Goal: Task Accomplishment & Management: Manage account settings

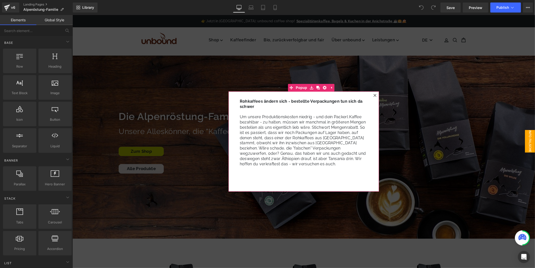
click at [374, 95] on icon at bounding box center [374, 95] width 3 height 3
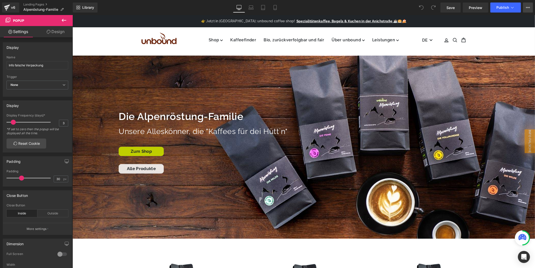
click at [530, 6] on button "View Live Page View with current Template Save Template to Library Schedule Pub…" at bounding box center [528, 8] width 10 height 10
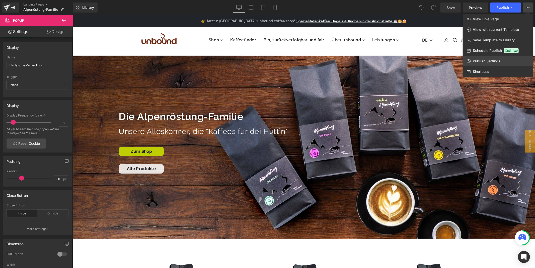
click at [487, 63] on span "Publish Settings" at bounding box center [487, 61] width 28 height 5
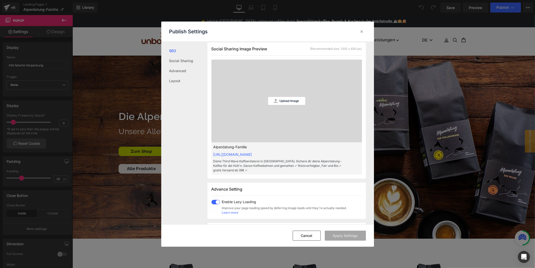
scroll to position [139, 0]
click at [0, 0] on p "Upload Image" at bounding box center [0, 0] width 0 height 0
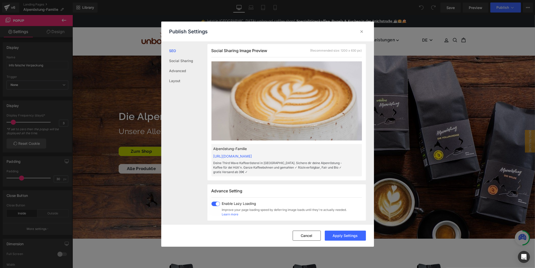
scroll to position [195, 0]
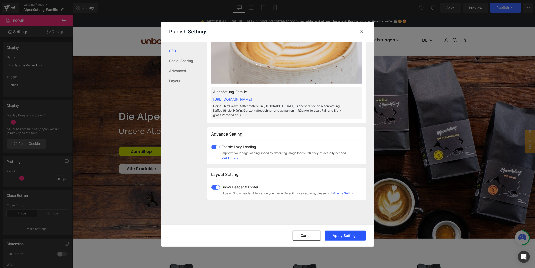
click at [0, 0] on button "Apply Settings" at bounding box center [0, 0] width 0 height 0
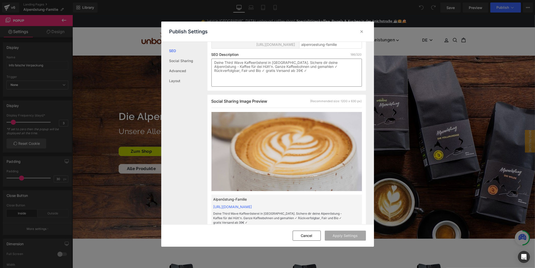
scroll to position [0, 0]
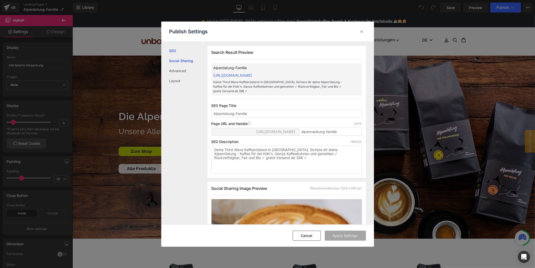
click at [0, 0] on link "Social Sharing" at bounding box center [0, 0] width 0 height 0
click at [364, 32] on icon at bounding box center [361, 31] width 5 height 5
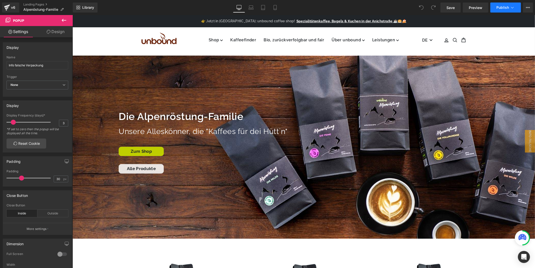
click at [505, 6] on span "Publish" at bounding box center [502, 8] width 13 height 4
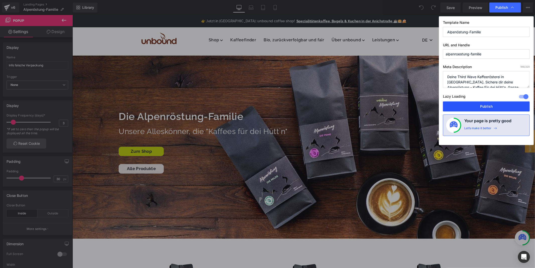
click at [0, 0] on button "Publish" at bounding box center [0, 0] width 0 height 0
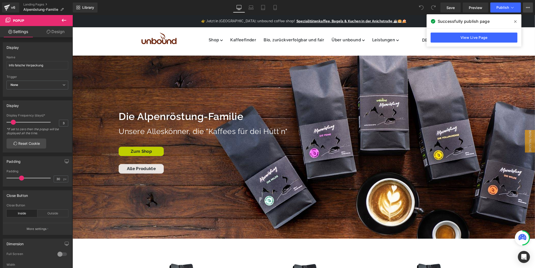
click at [525, 6] on button "View Live Page View with current Template Save Template to Library Schedule Pub…" at bounding box center [528, 8] width 10 height 10
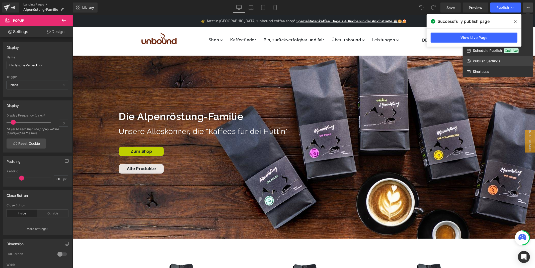
click at [489, 63] on span "Publish Settings" at bounding box center [487, 61] width 28 height 5
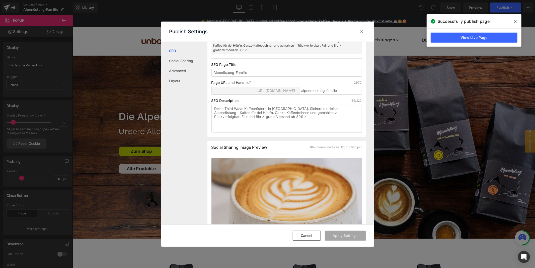
scroll to position [112, 0]
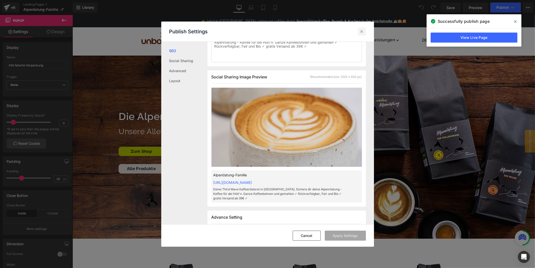
click at [0, 0] on icon at bounding box center [0, 0] width 0 height 0
